Goal: Entertainment & Leisure: Consume media (video, audio)

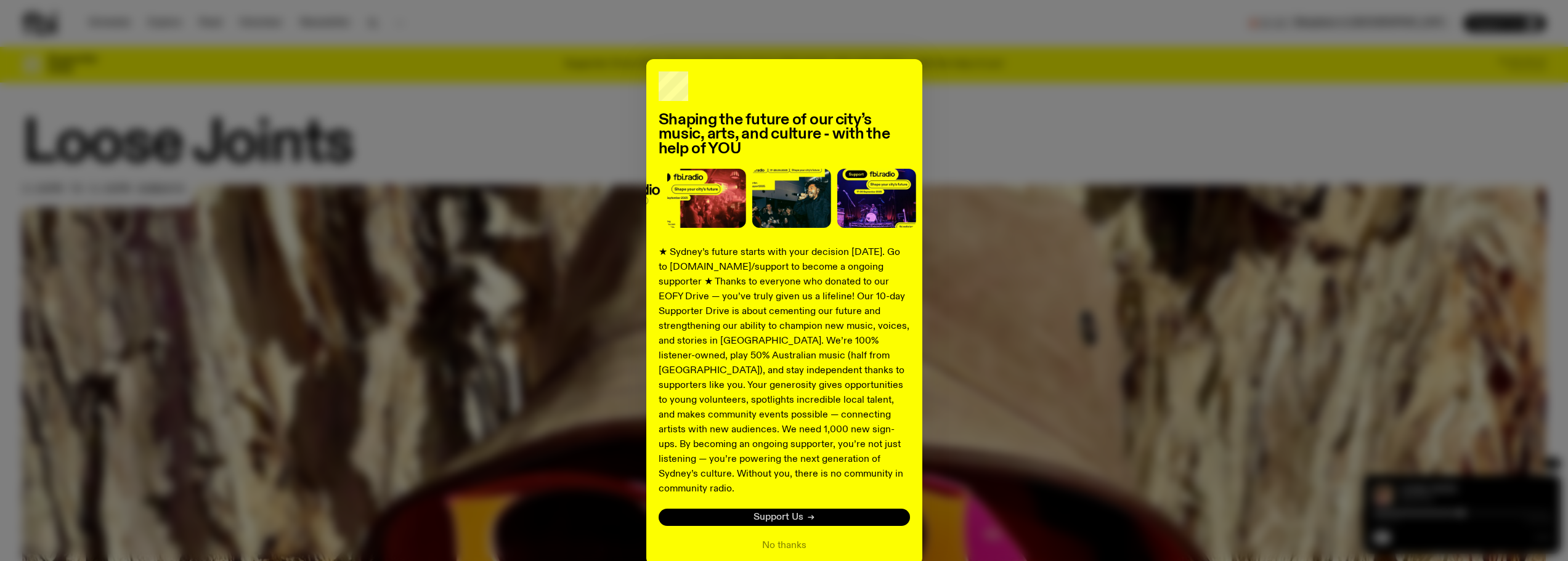
click at [779, 513] on span "Support Us" at bounding box center [779, 518] width 50 height 9
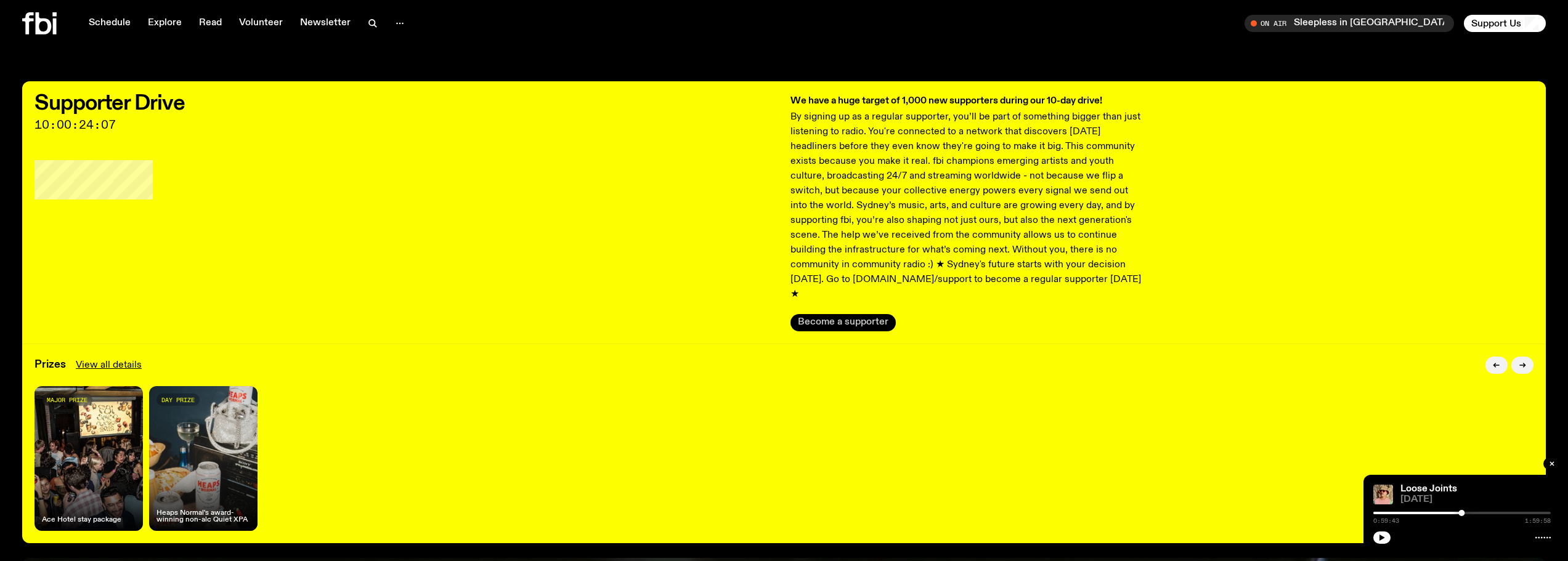
click at [838, 314] on button "Become a supporter" at bounding box center [843, 323] width 105 height 18
click at [97, 19] on link "Schedule" at bounding box center [110, 24] width 56 height 18
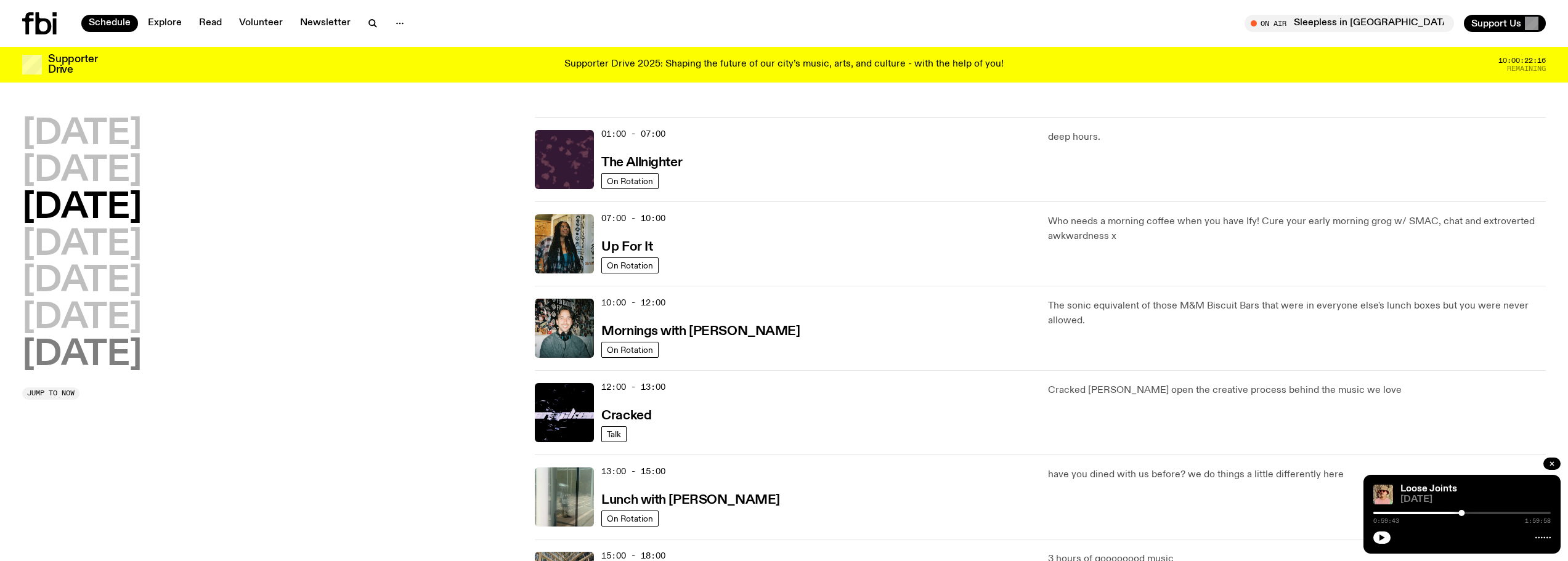
click at [88, 354] on h2 "[DATE]" at bounding box center [82, 355] width 120 height 34
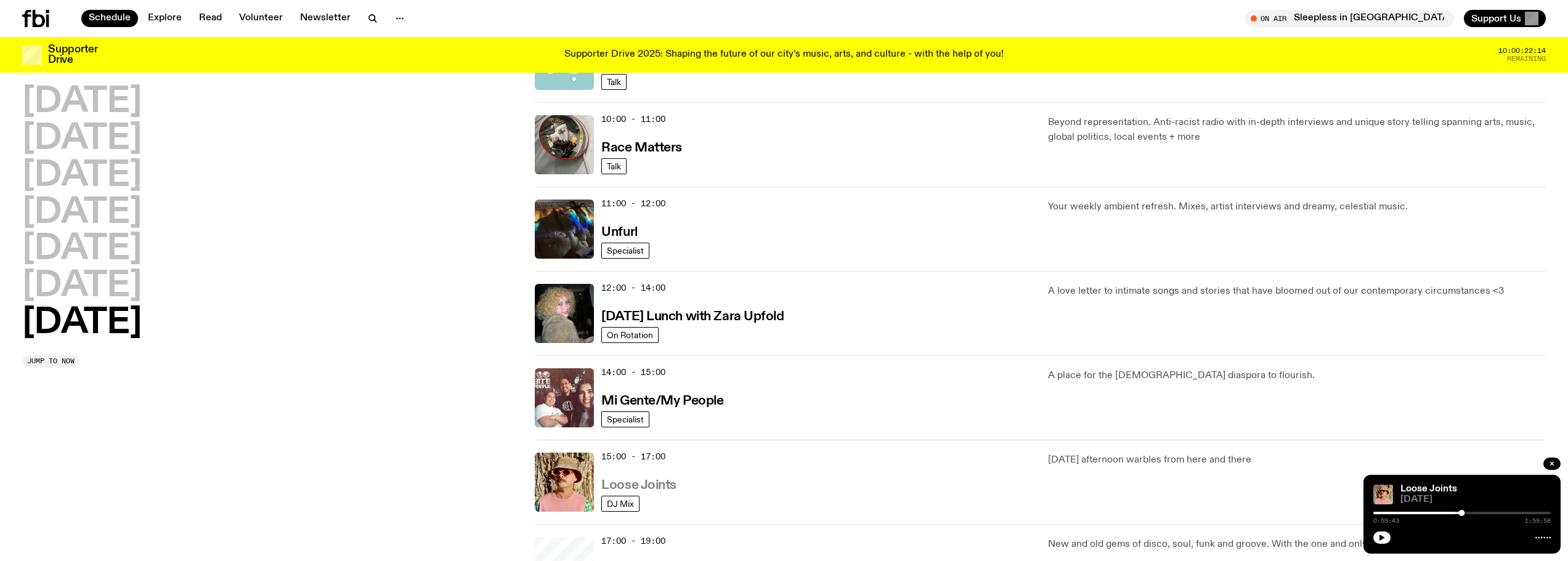
scroll to position [527, 0]
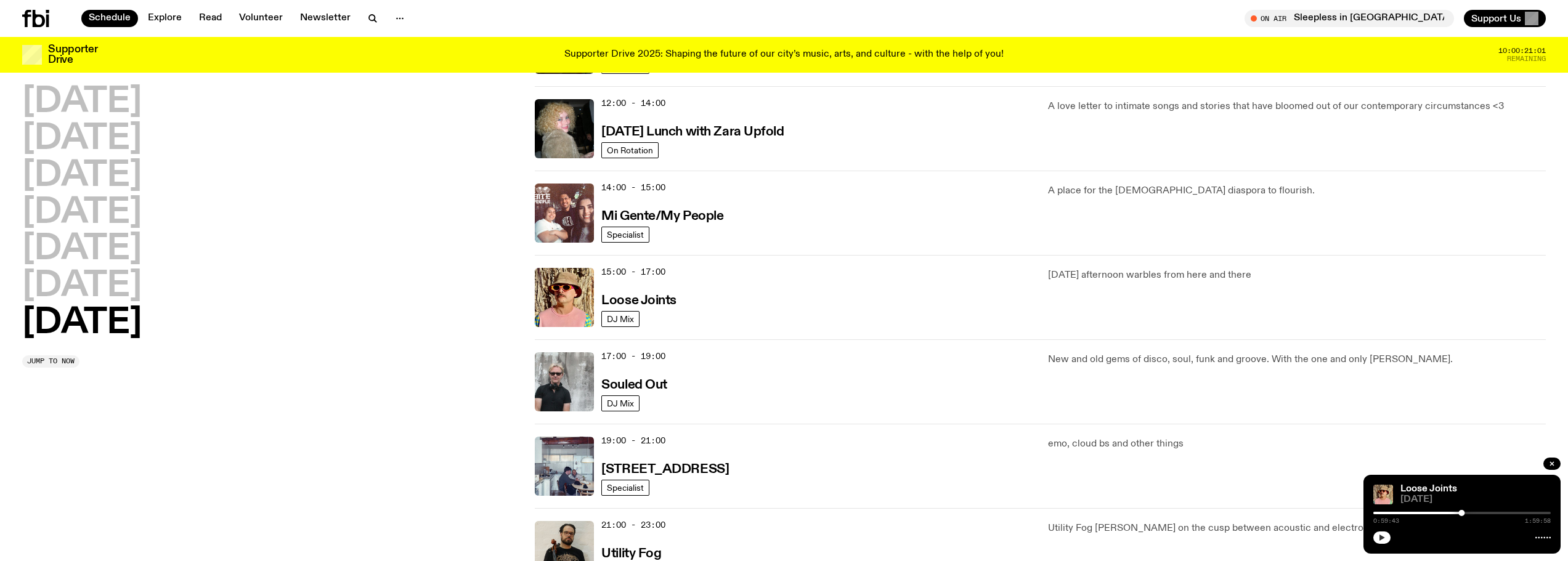
click at [1383, 535] on icon "button" at bounding box center [1382, 538] width 8 height 8
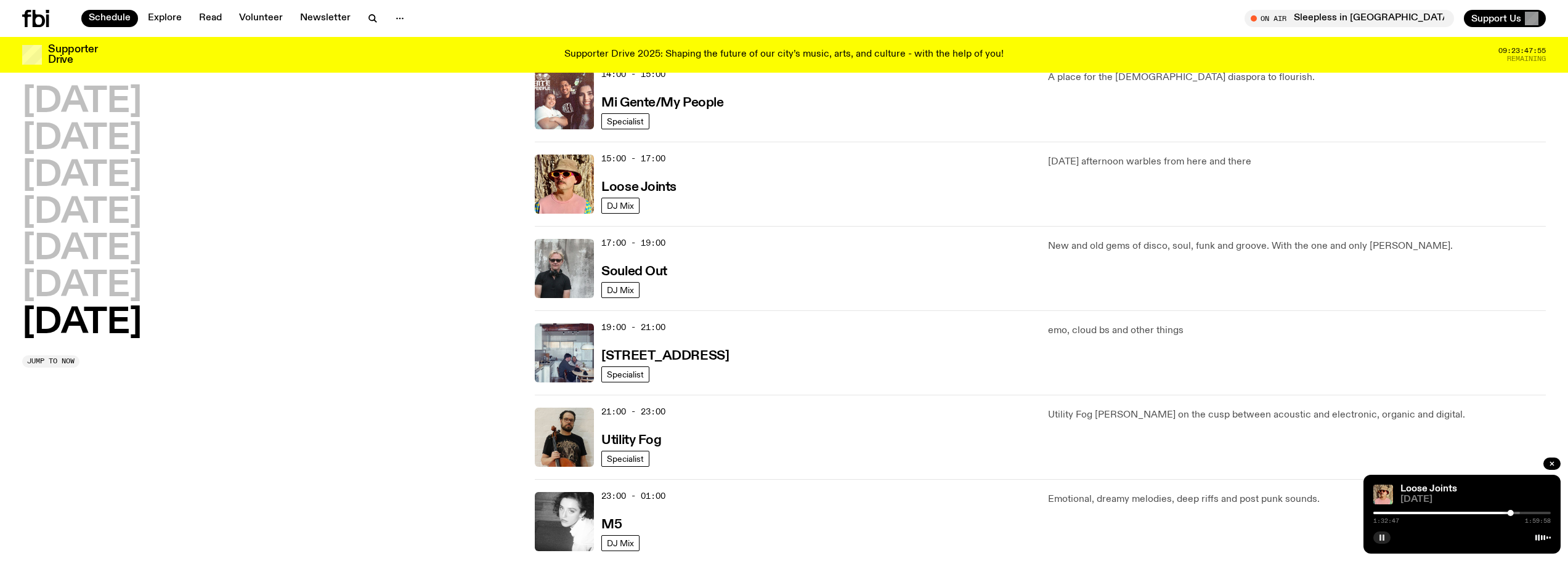
scroll to position [651, 0]
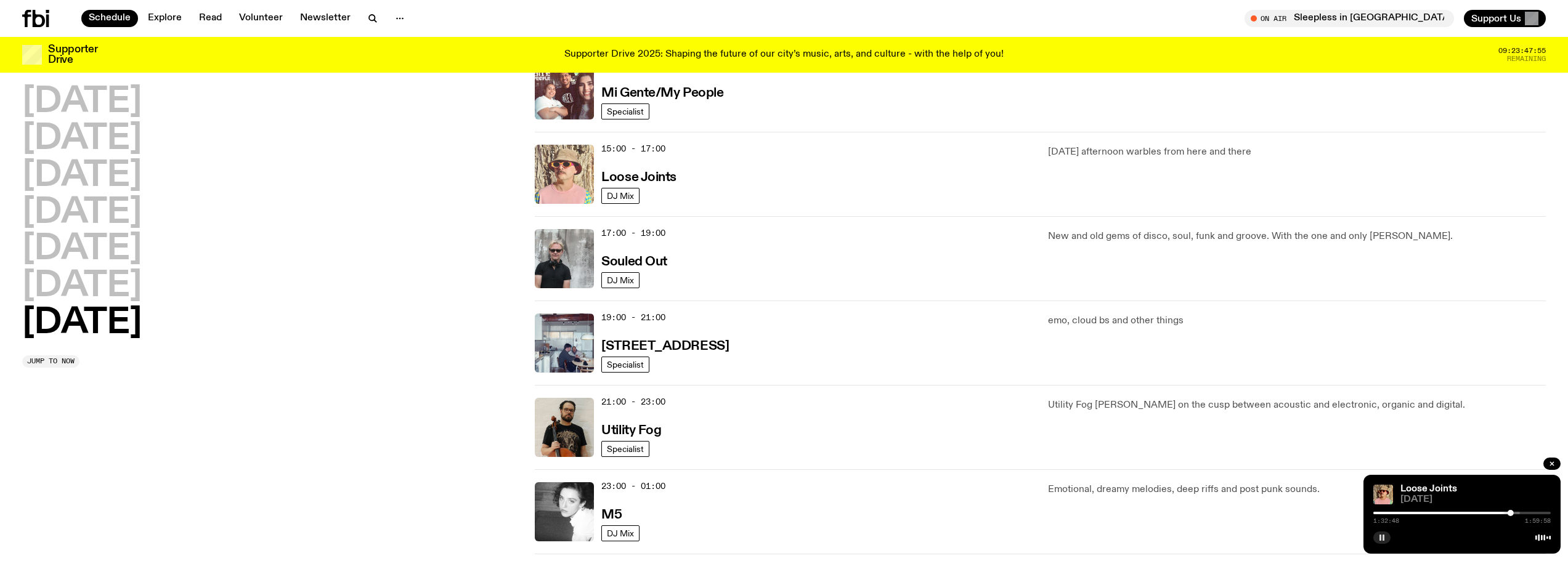
click at [564, 174] on img at bounding box center [564, 174] width 59 height 59
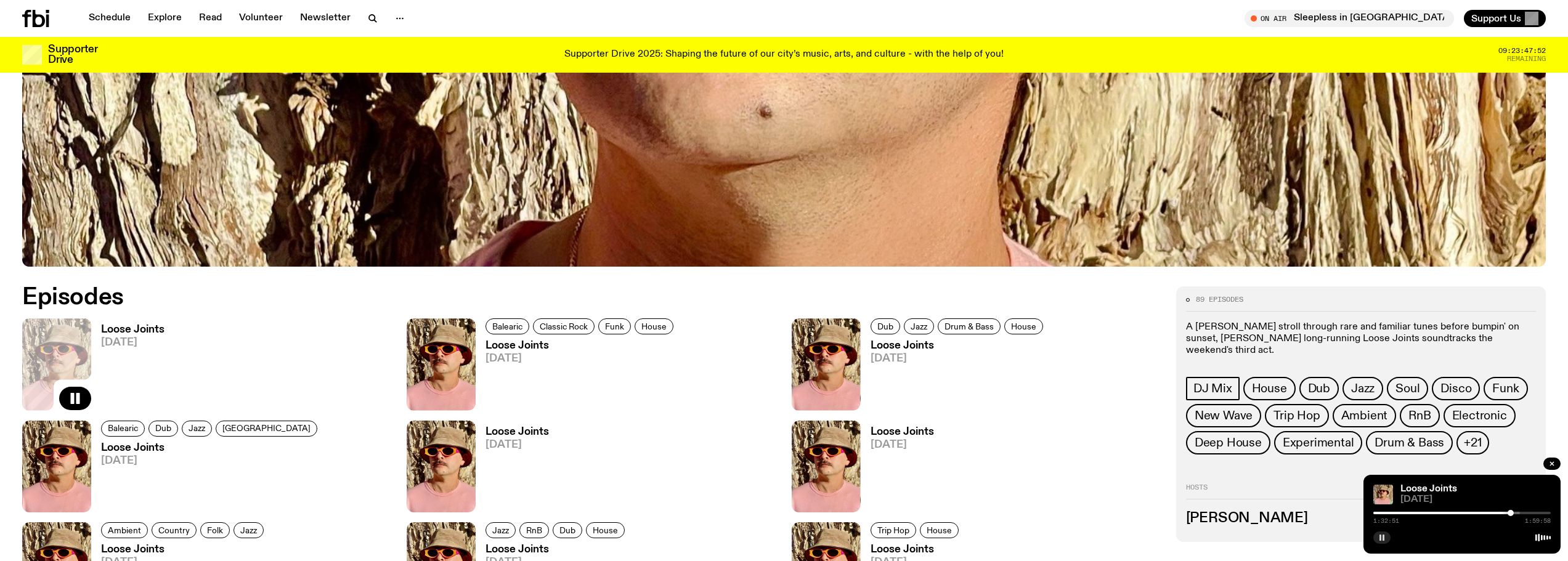
scroll to position [854, 0]
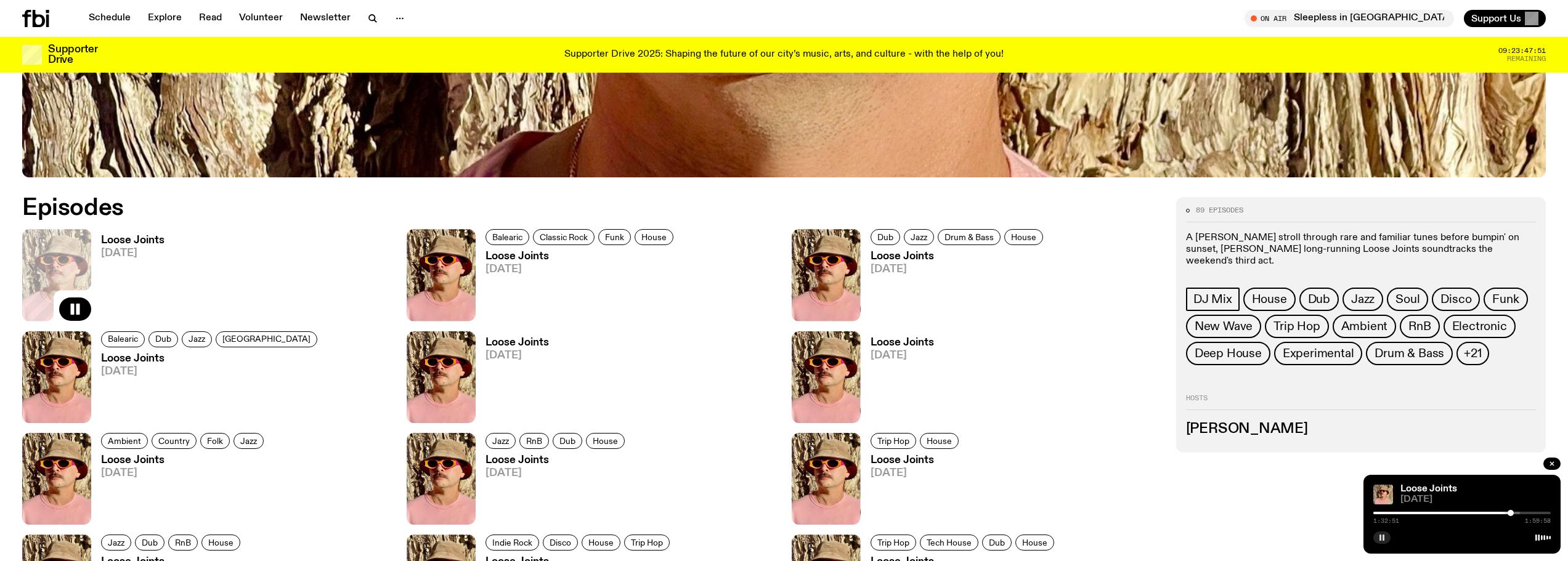
click at [115, 239] on h3 "Loose Joints" at bounding box center [132, 240] width 63 height 11
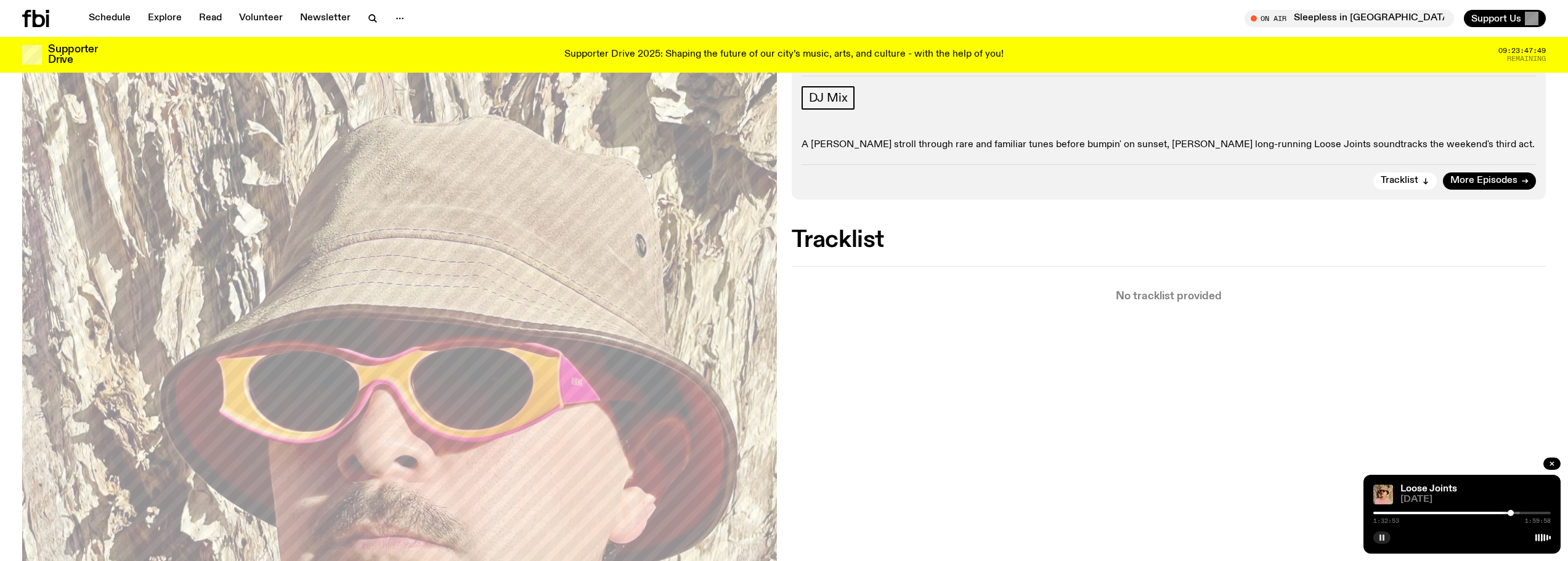
scroll to position [241, 0]
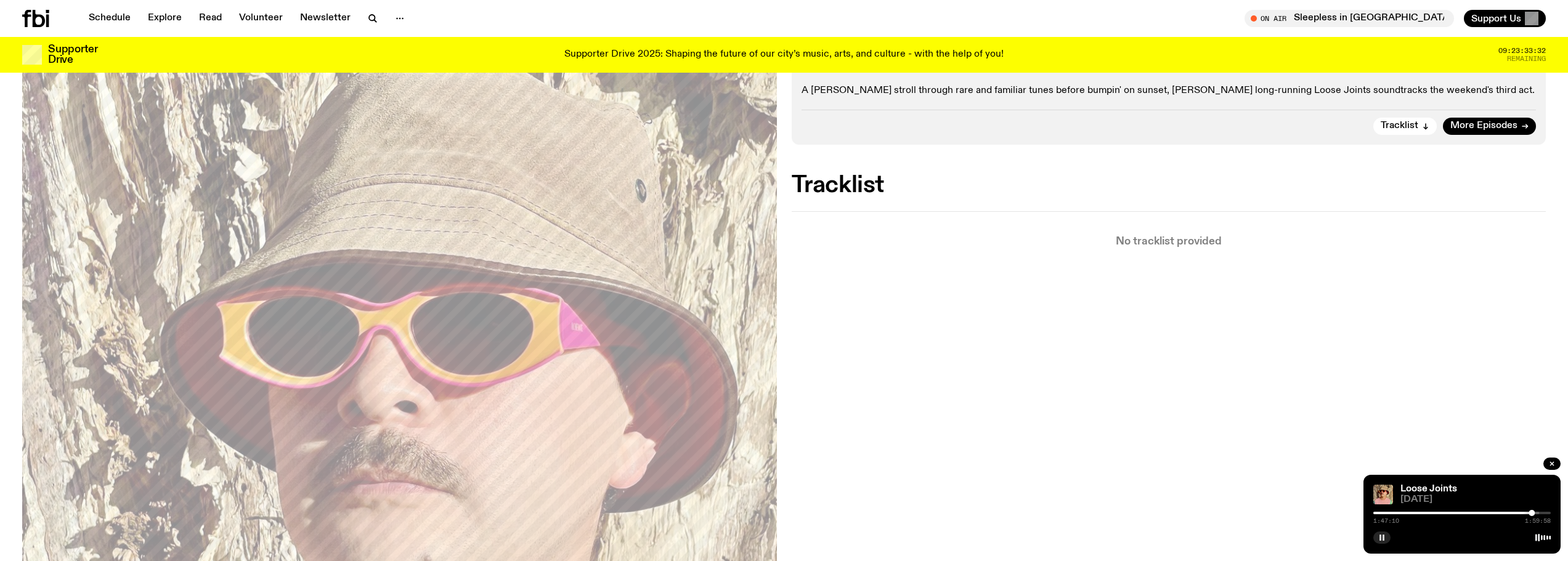
click at [1388, 538] on button "button" at bounding box center [1382, 538] width 18 height 13
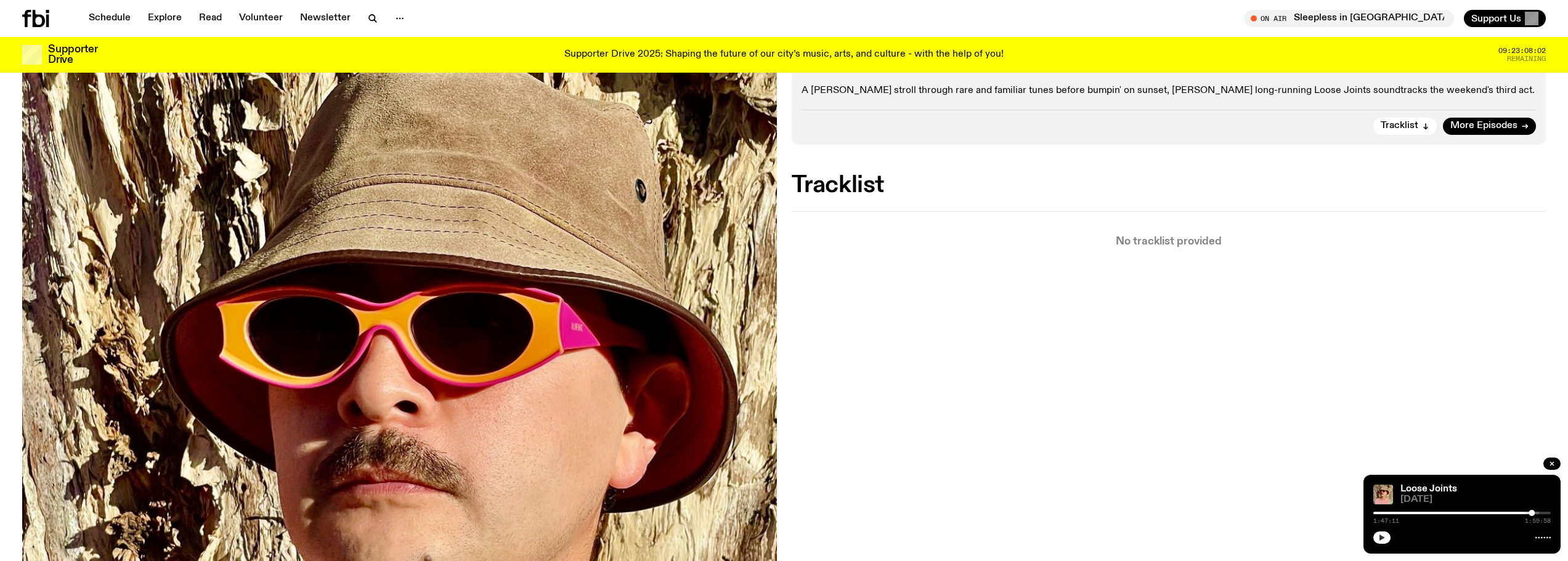
click at [1386, 536] on button "button" at bounding box center [1382, 538] width 18 height 13
click at [28, 21] on icon at bounding box center [35, 19] width 27 height 18
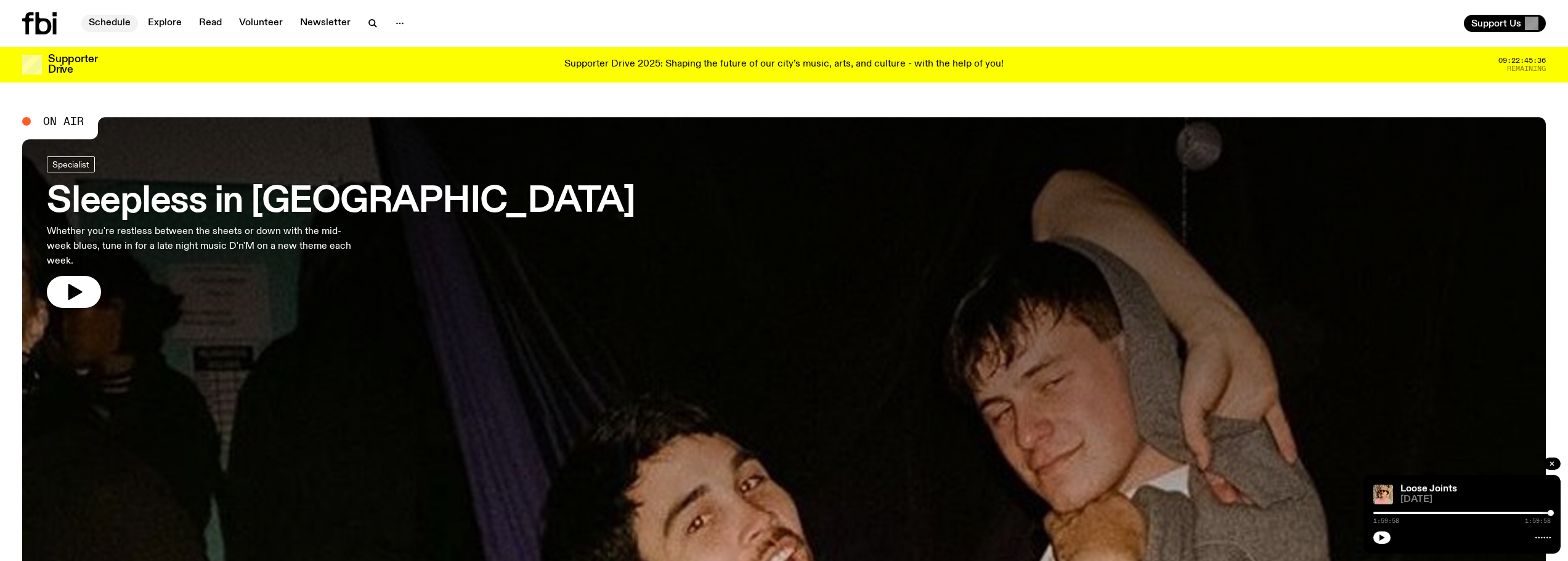
click at [94, 22] on link "Schedule" at bounding box center [110, 24] width 56 height 18
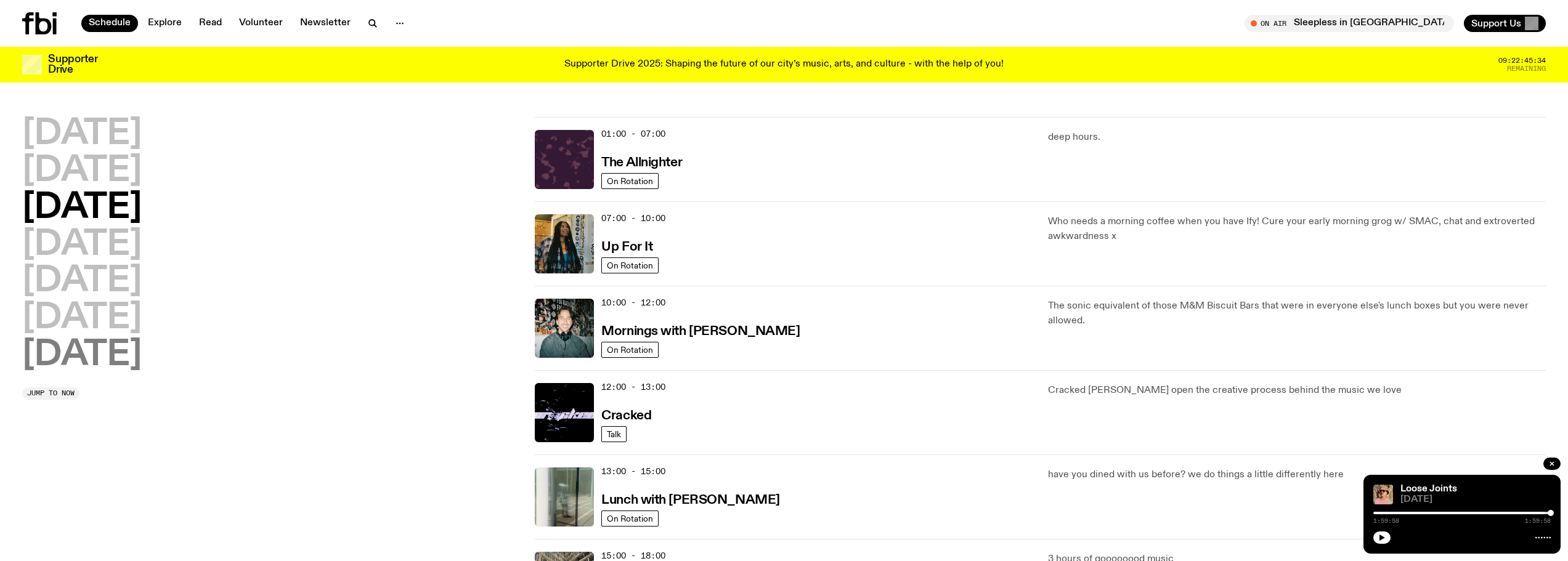
click at [109, 360] on h2 "[DATE]" at bounding box center [82, 355] width 120 height 34
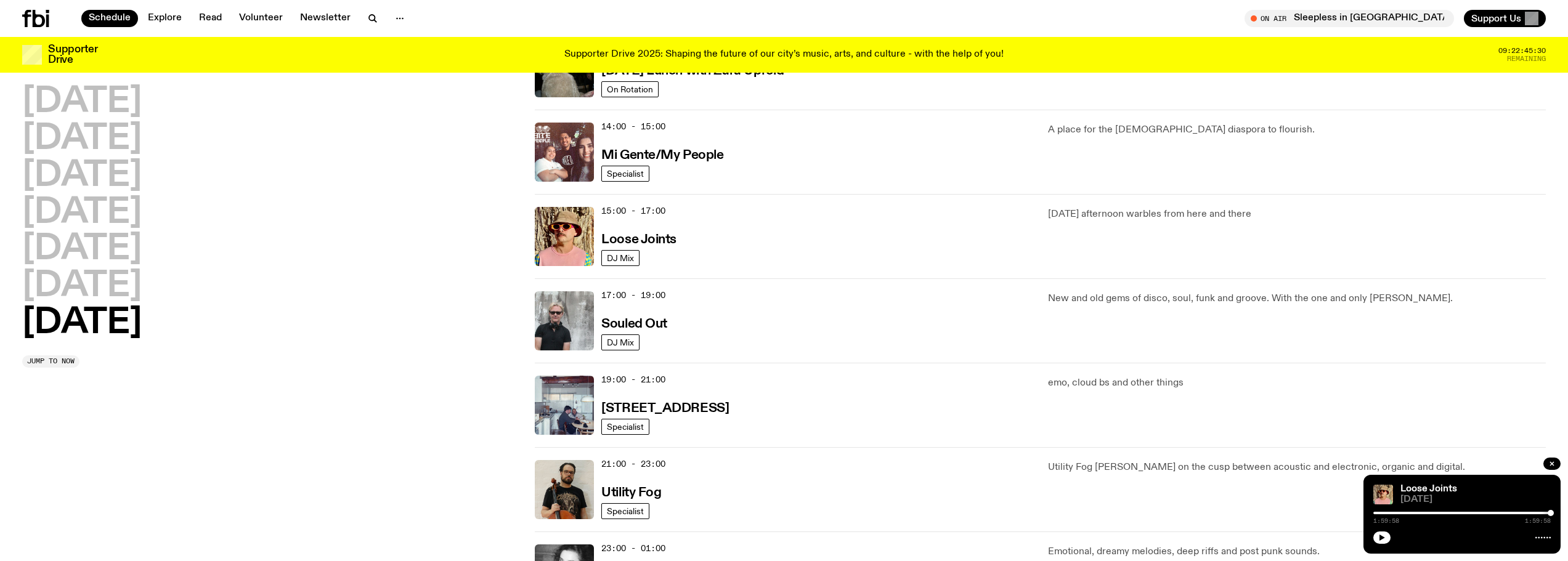
scroll to position [589, 0]
click at [629, 321] on h3 "Souled Out" at bounding box center [634, 323] width 66 height 13
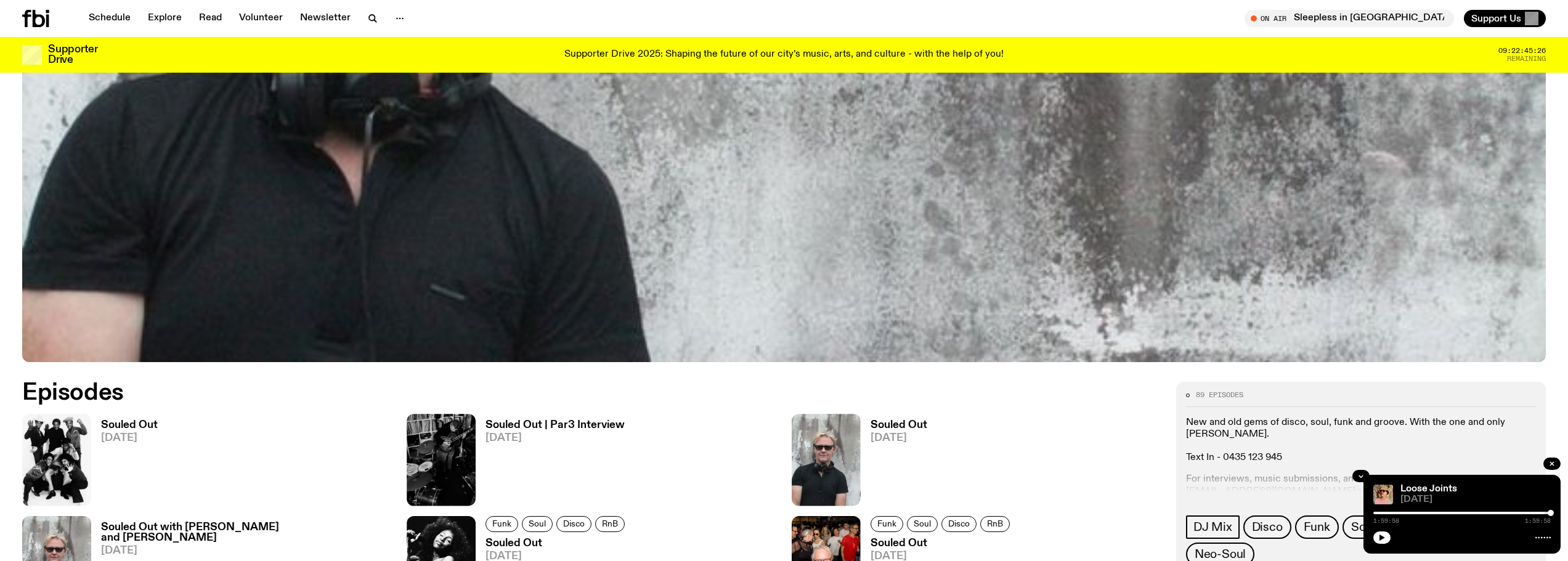
scroll to position [977, 0]
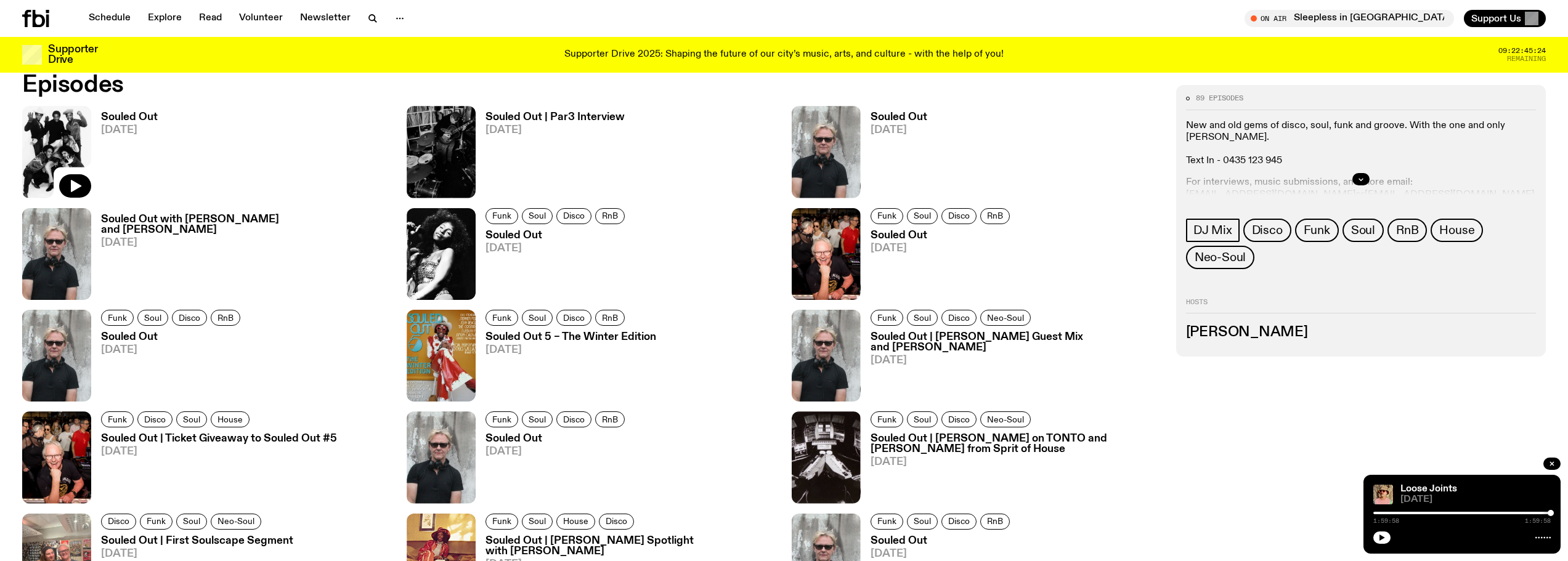
click at [45, 142] on img at bounding box center [56, 152] width 69 height 92
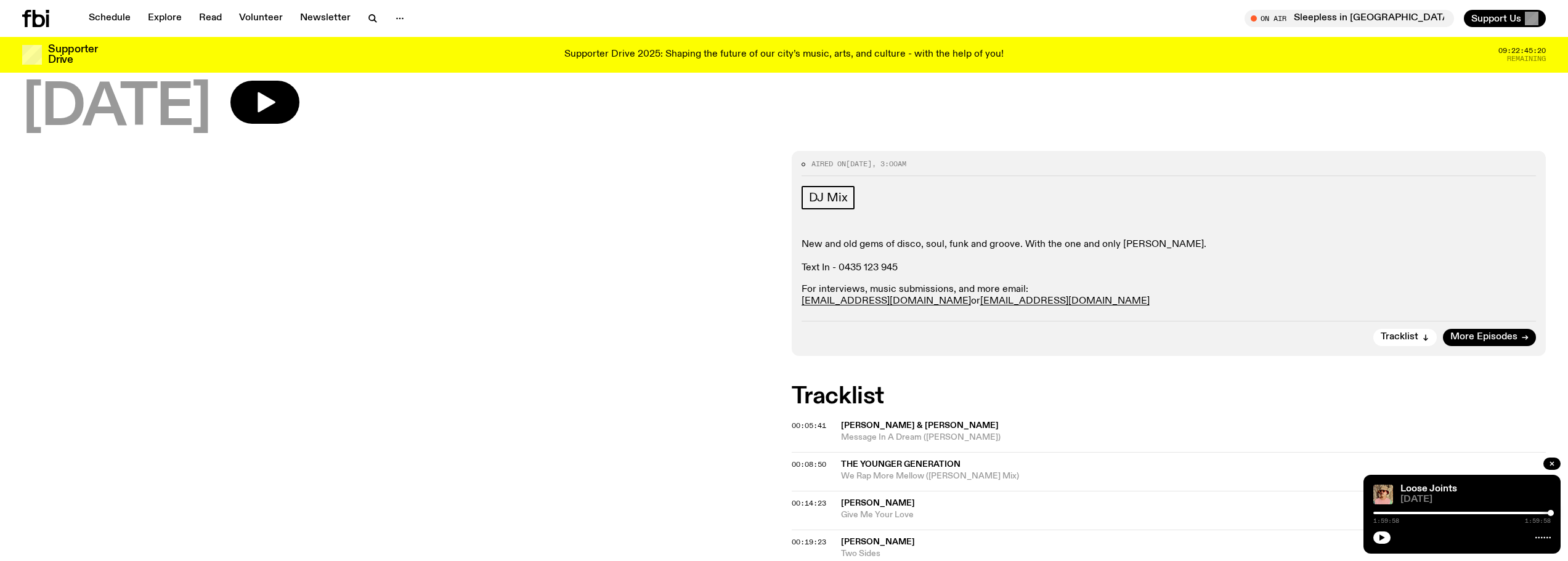
scroll to position [119, 0]
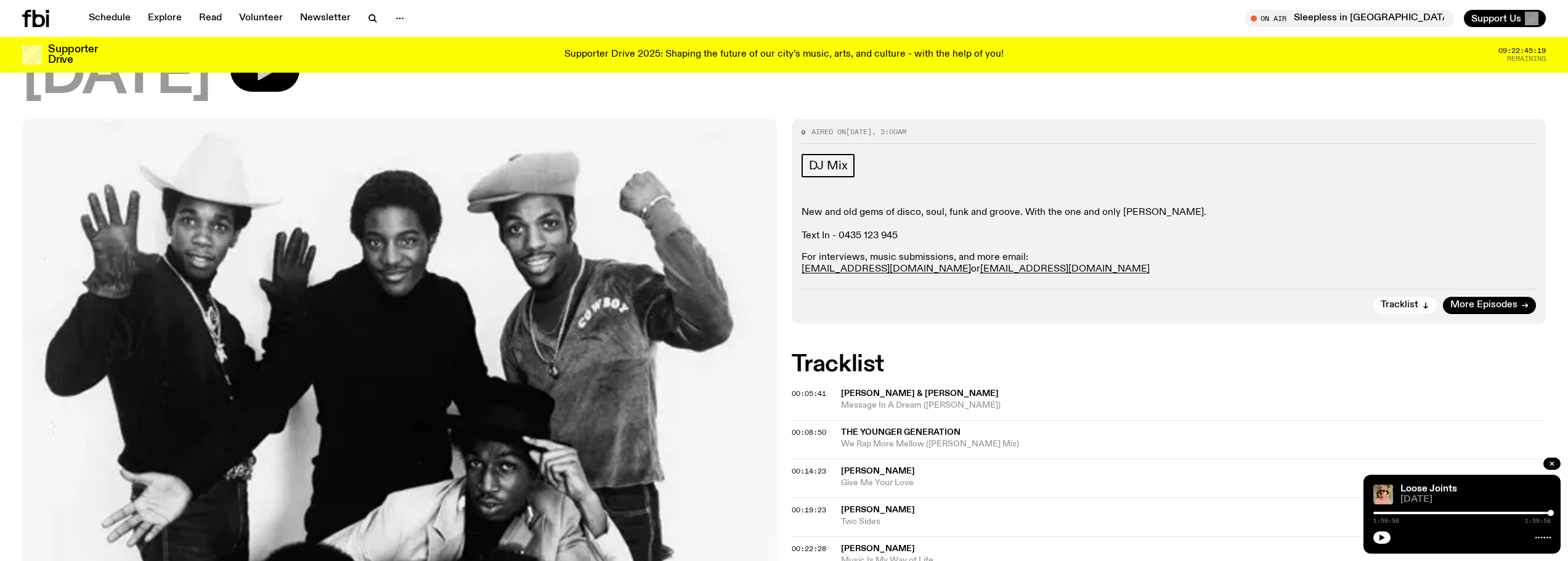
click at [277, 82] on icon "button" at bounding box center [265, 70] width 24 height 24
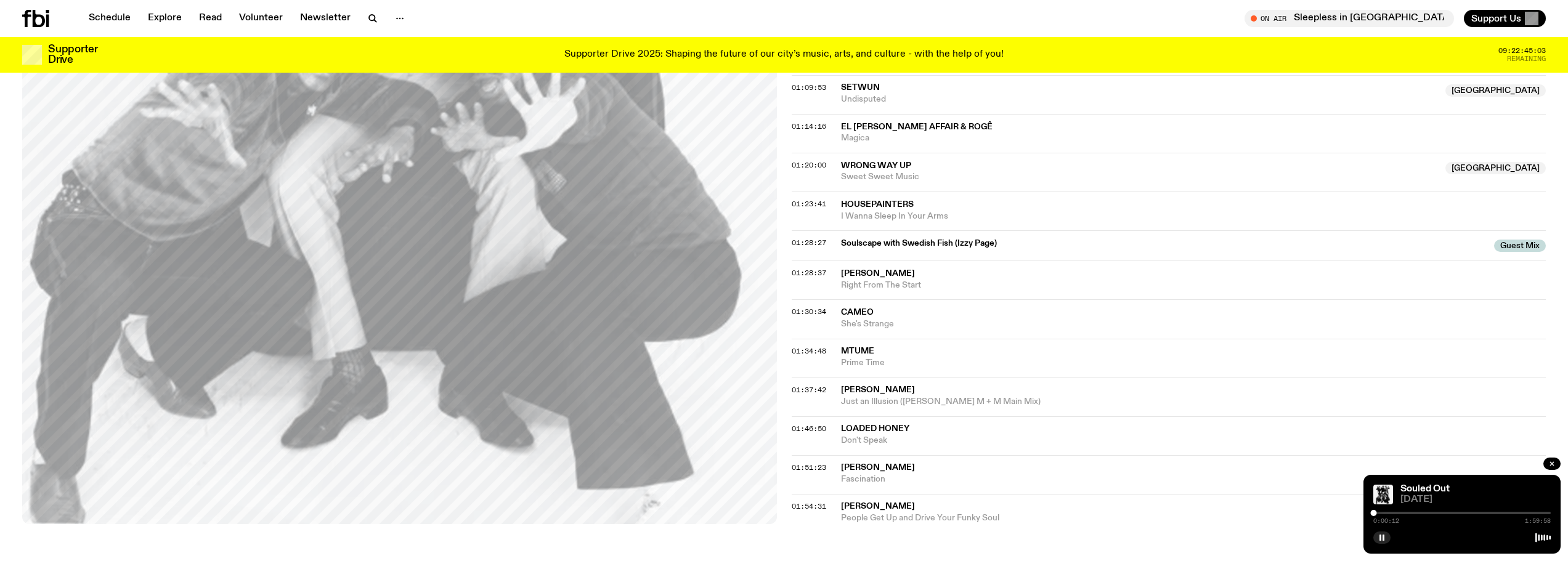
scroll to position [981, 0]
